Goal: Task Accomplishment & Management: Use online tool/utility

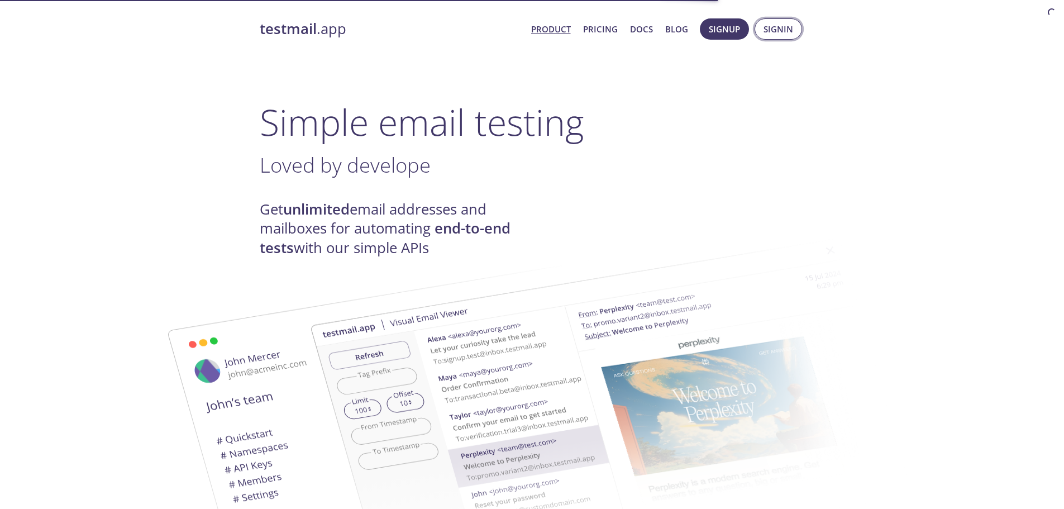
drag, startPoint x: 0, startPoint y: 0, endPoint x: 783, endPoint y: 31, distance: 784.0
click at [783, 31] on span "Signin" at bounding box center [778, 29] width 30 height 15
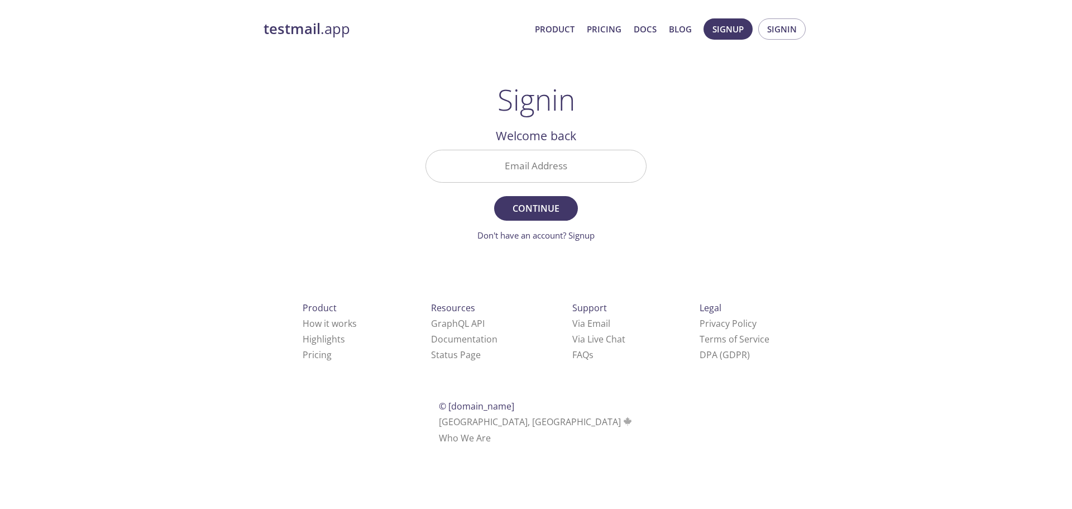
click at [514, 166] on input "Email Address" at bounding box center [536, 166] width 220 height 32
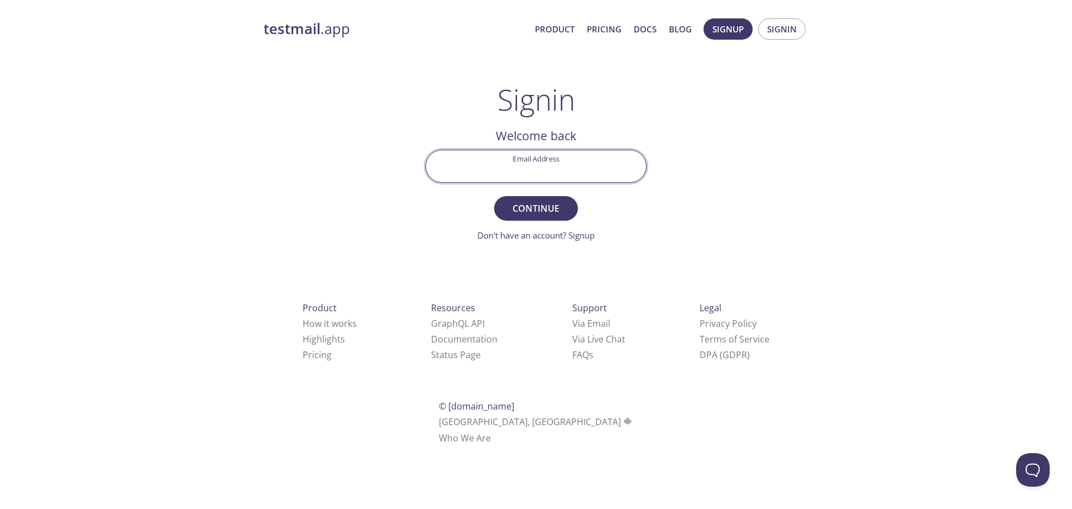
type input "[EMAIL_ADDRESS][DOMAIN_NAME]"
click at [530, 210] on span "Continue" at bounding box center [535, 208] width 59 height 16
drag, startPoint x: 518, startPoint y: 176, endPoint x: 513, endPoint y: 172, distance: 6.7
click at [515, 176] on input "Signin Security Code" at bounding box center [536, 166] width 220 height 32
paste input "NHWJQ5H"
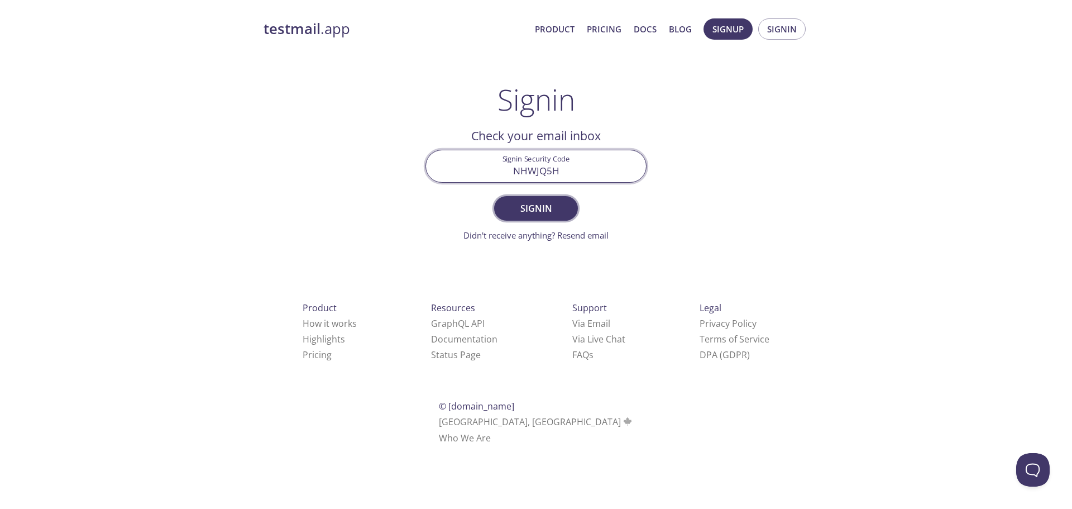
type input "NHWJQ5H"
click at [544, 208] on span "Signin" at bounding box center [535, 208] width 59 height 16
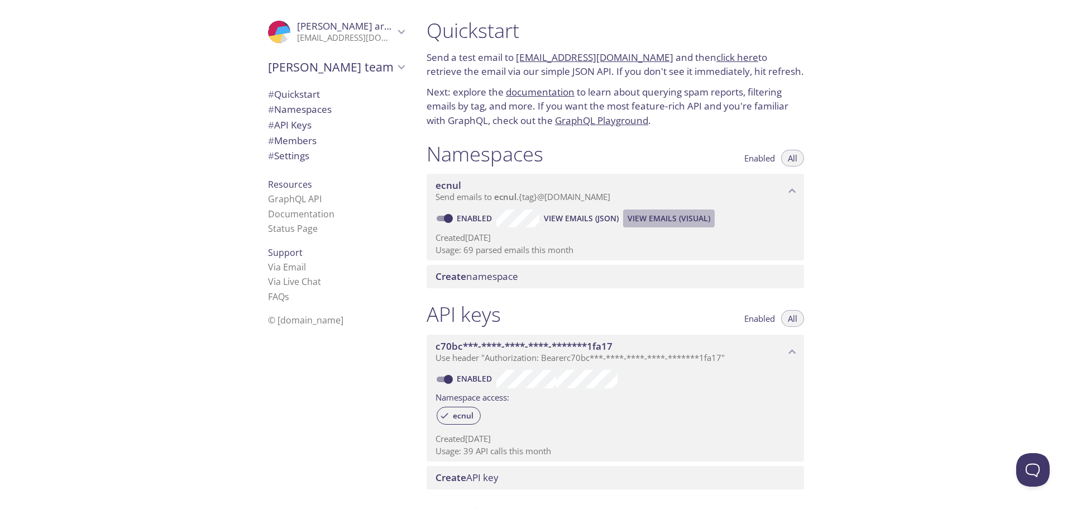
click at [650, 217] on span "View Emails (Visual)" at bounding box center [669, 218] width 83 height 13
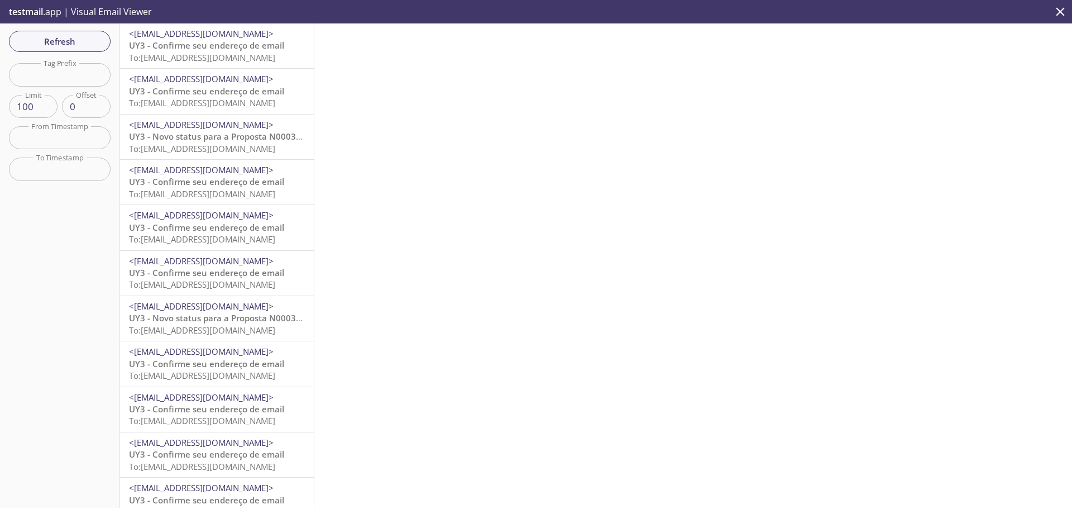
click at [213, 47] on span "UY3 - Confirme seu endereço de email" at bounding box center [206, 45] width 155 height 11
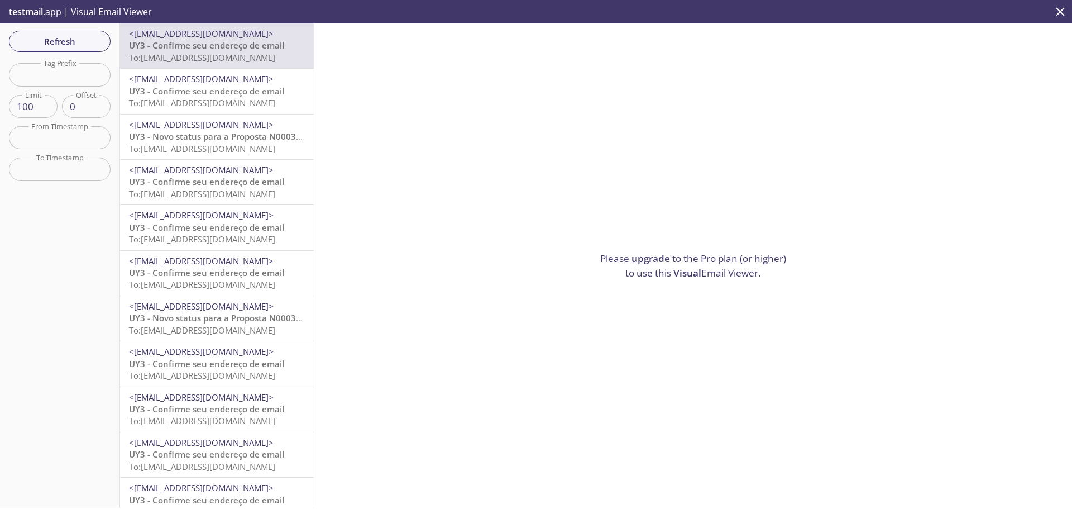
click at [246, 57] on span "To: [EMAIL_ADDRESS][DOMAIN_NAME]" at bounding box center [202, 57] width 146 height 11
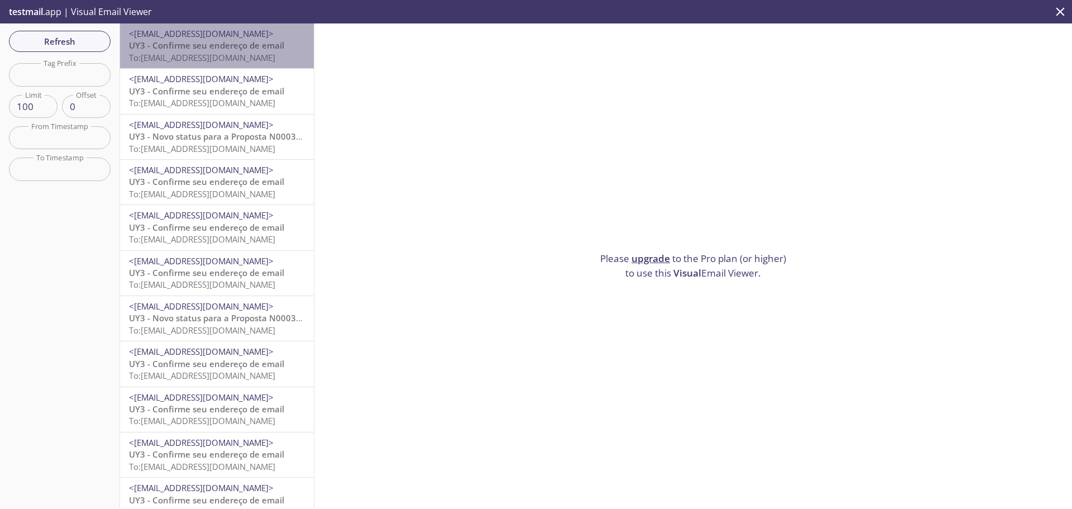
drag, startPoint x: 246, startPoint y: 57, endPoint x: 238, endPoint y: 54, distance: 8.3
click at [238, 54] on span "To: [EMAIL_ADDRESS][DOMAIN_NAME]" at bounding box center [202, 57] width 146 height 11
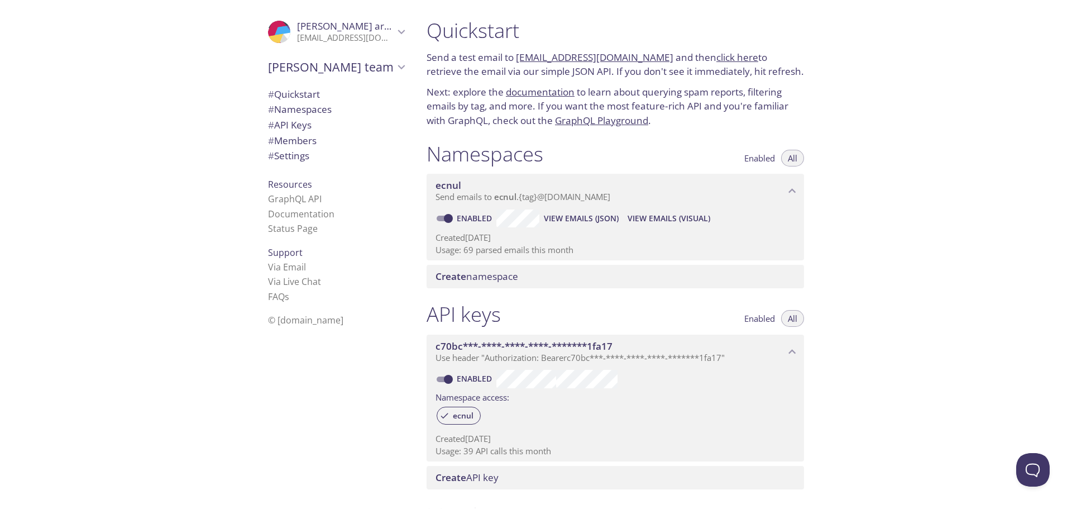
click at [717, 56] on link "click here" at bounding box center [737, 57] width 42 height 13
